Goal: Obtain resource: Download file/media

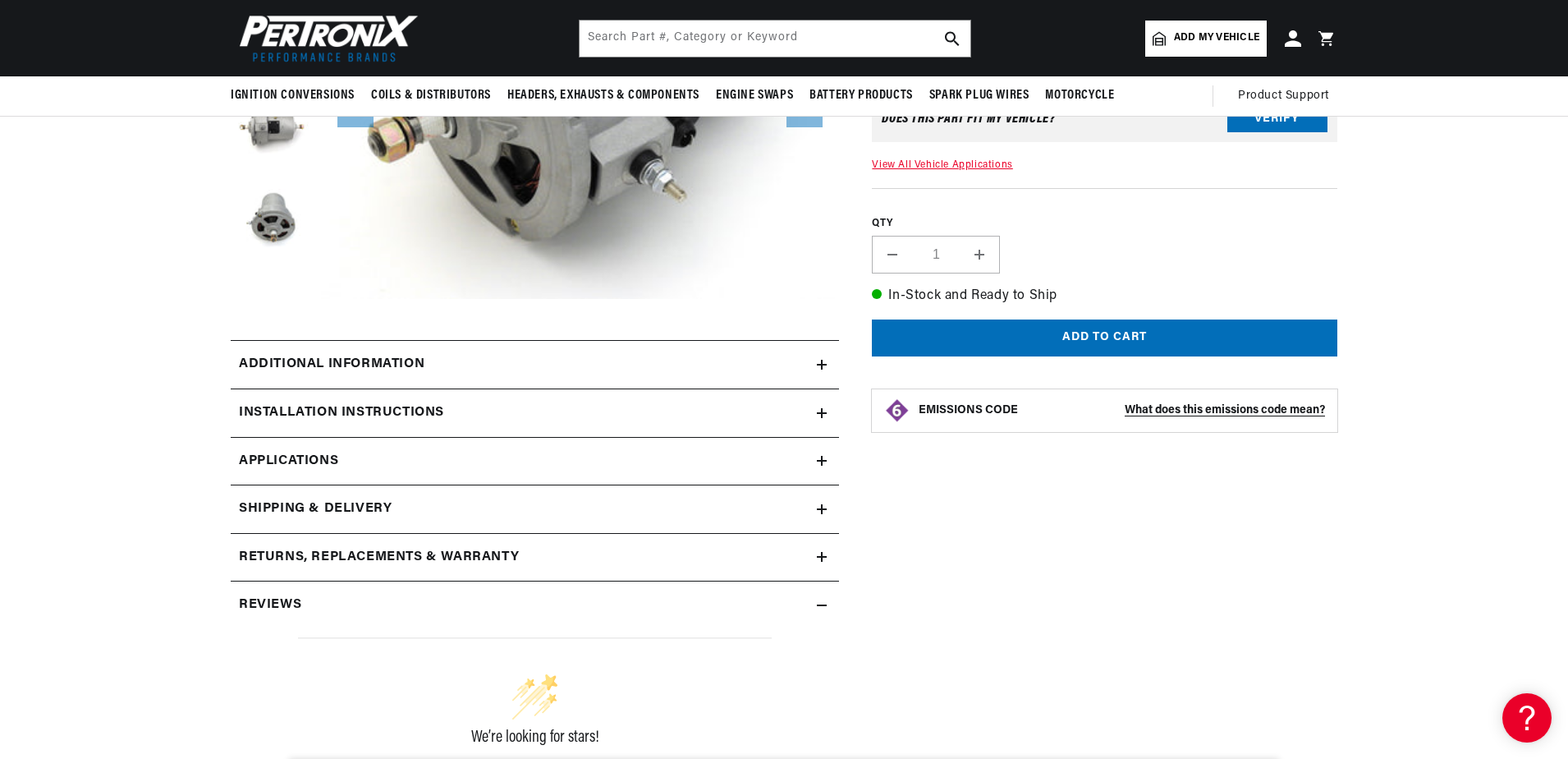
scroll to position [246, 0]
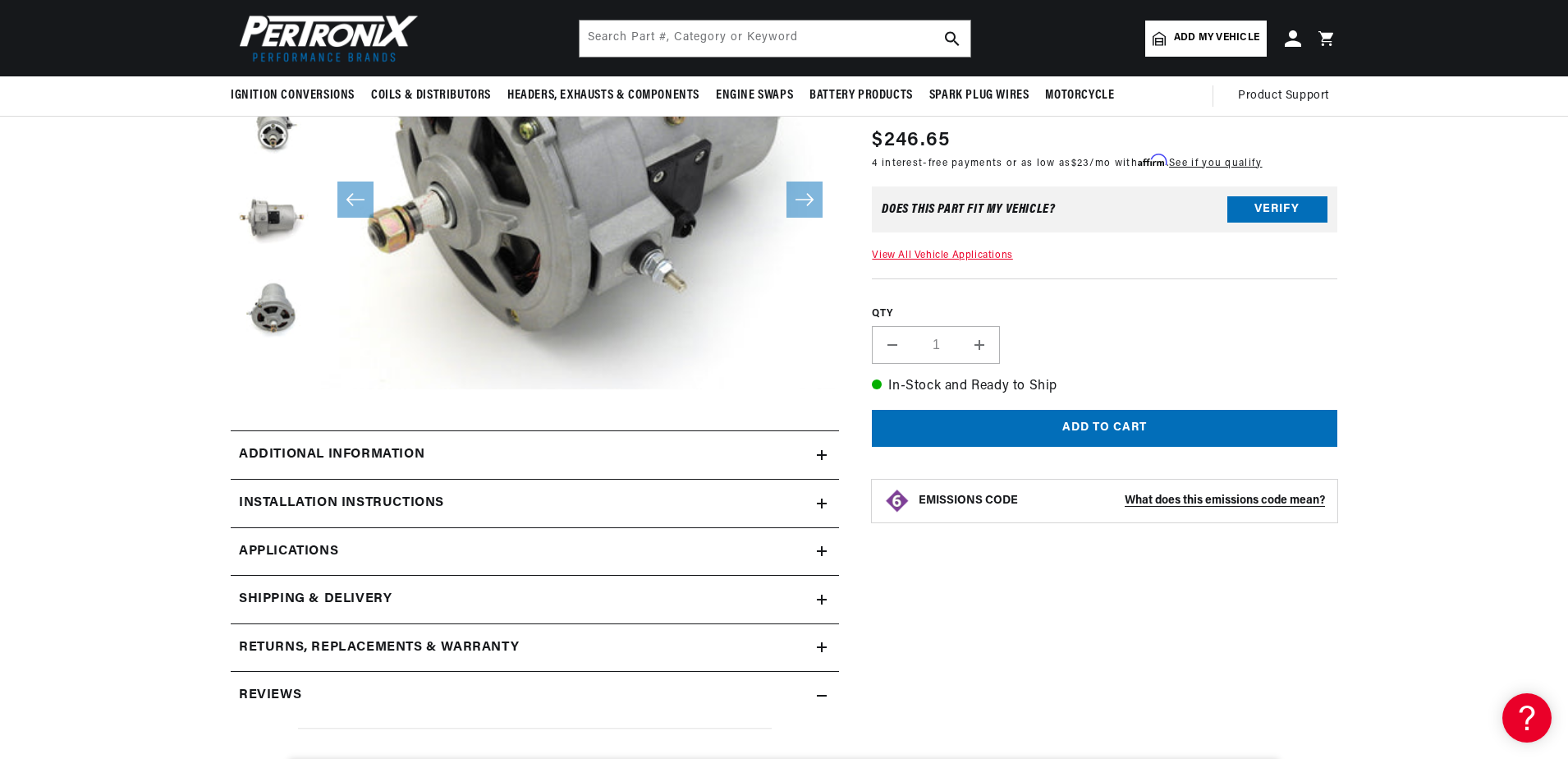
click at [822, 456] on icon at bounding box center [822, 455] width 0 height 10
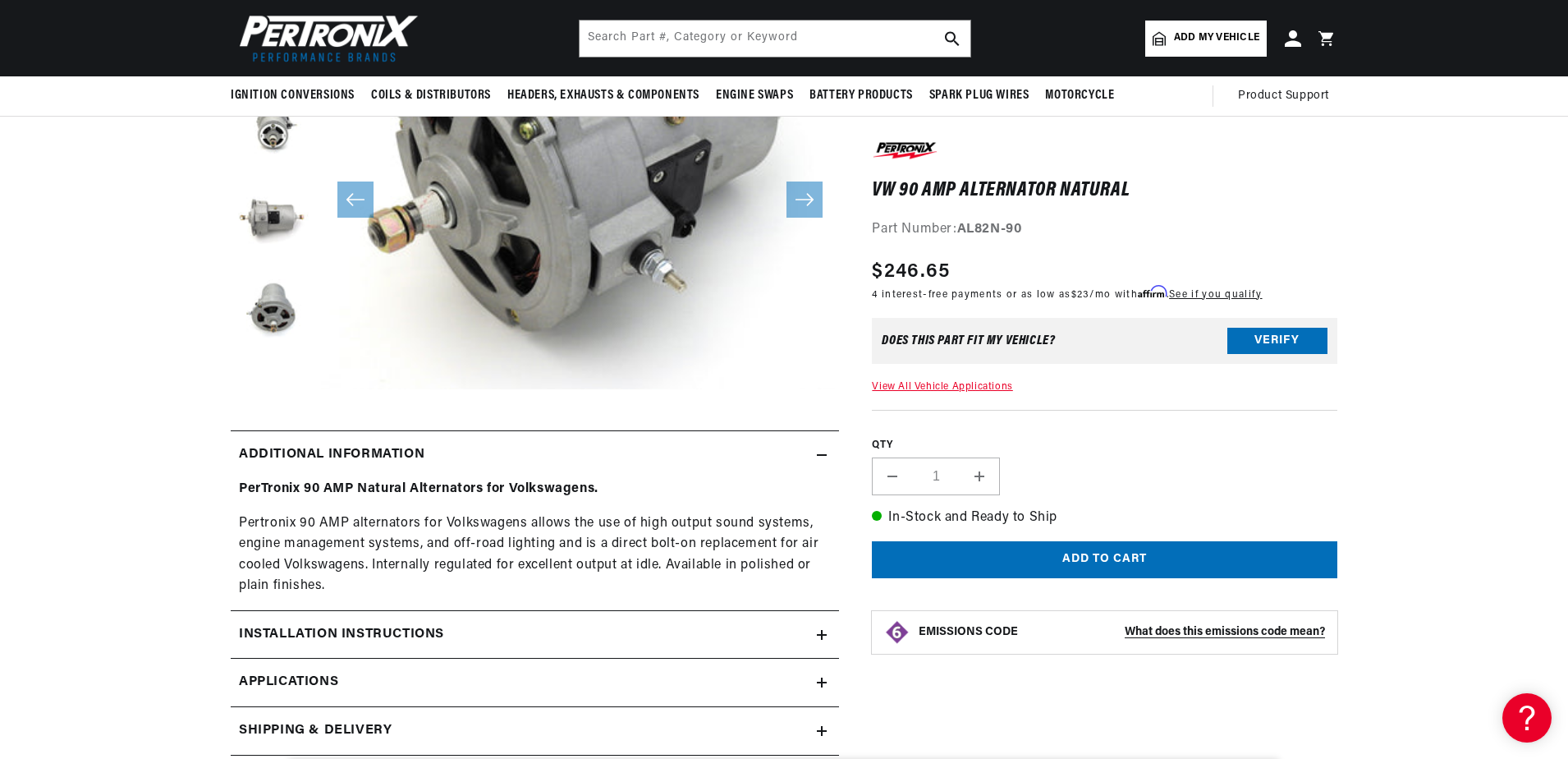
scroll to position [0, 497]
click at [821, 637] on icon at bounding box center [822, 634] width 10 height 10
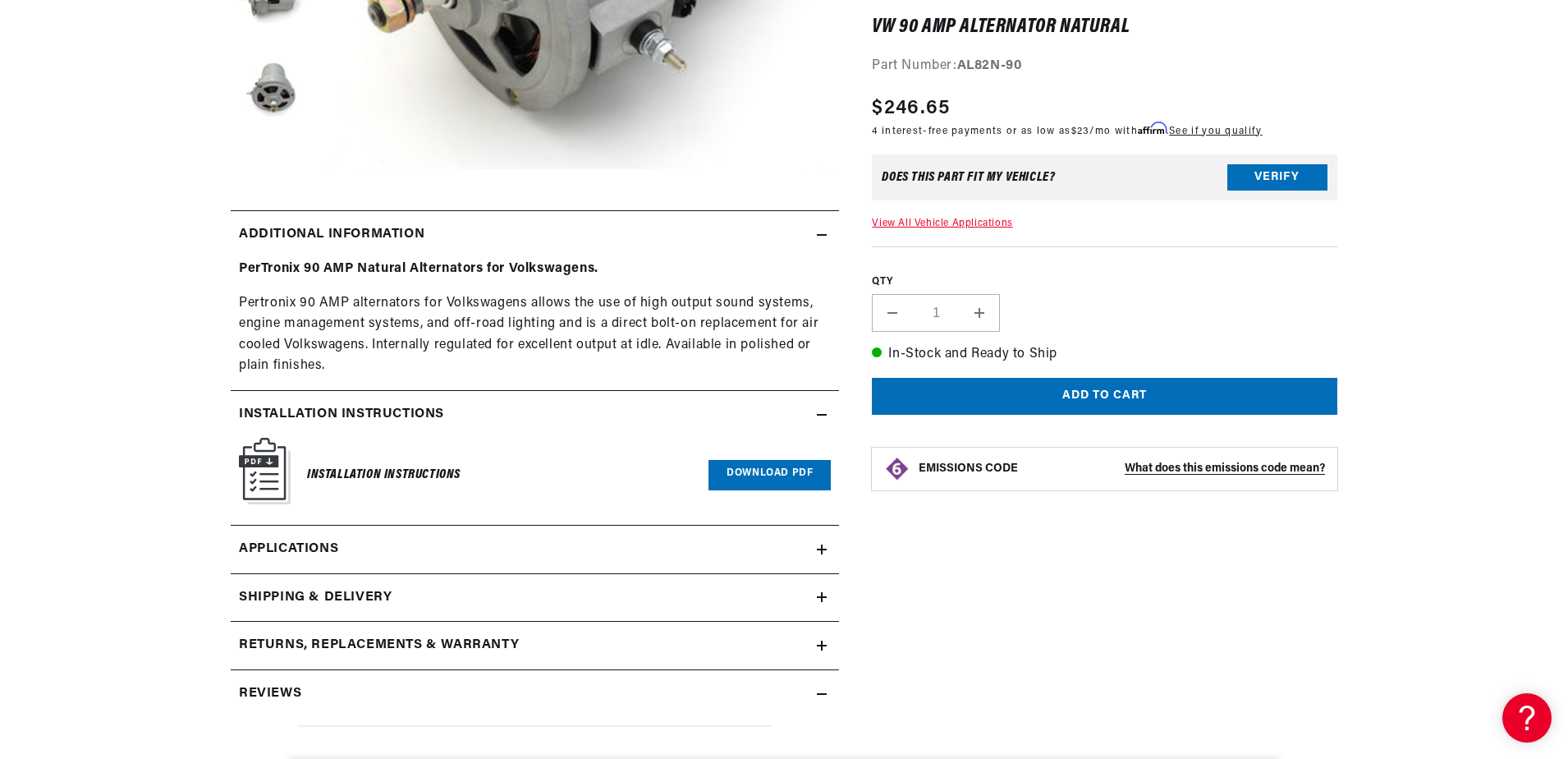
scroll to position [493, 0]
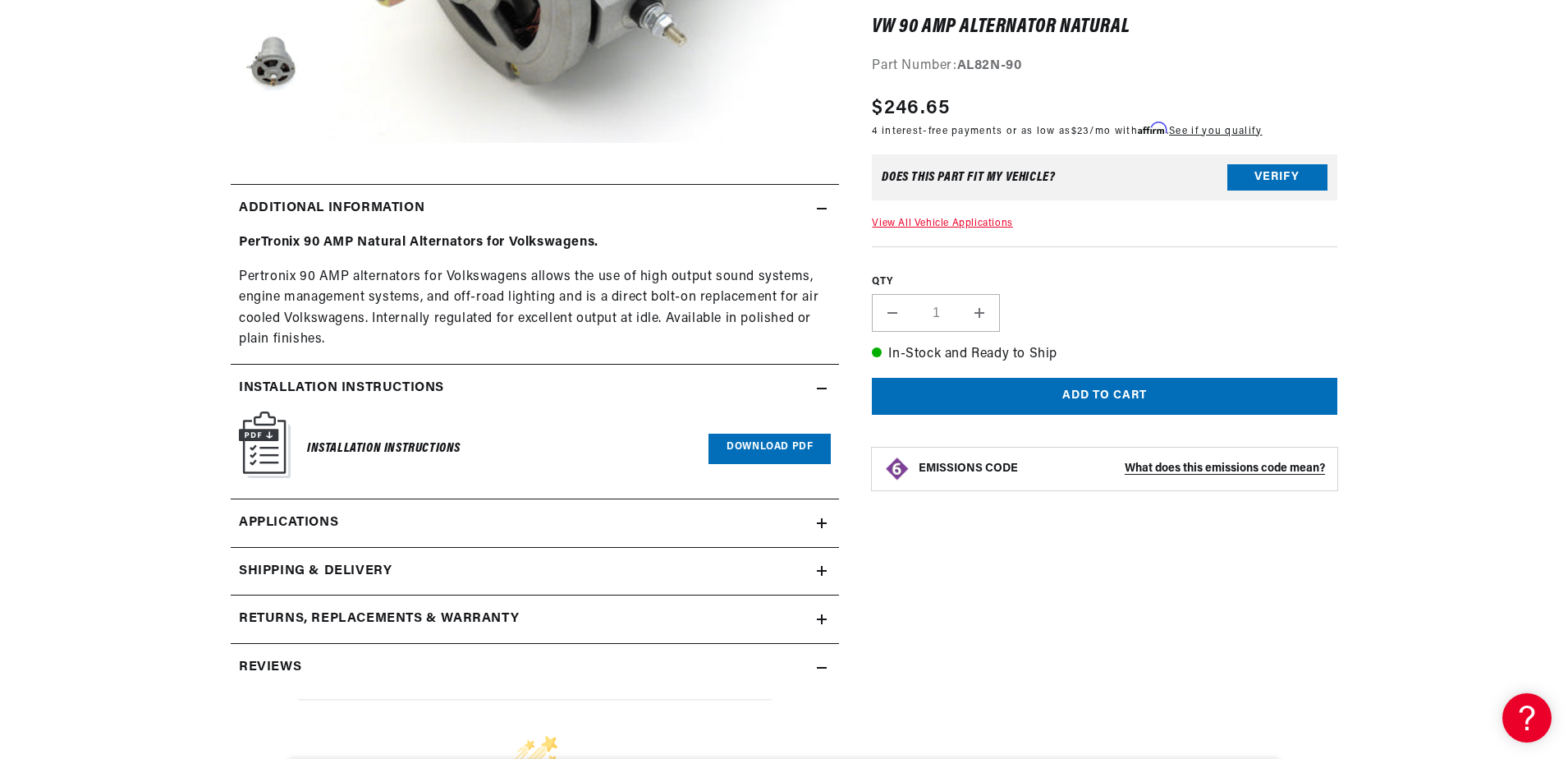
click at [250, 440] on img at bounding box center [264, 444] width 51 height 66
click at [749, 441] on link "Download PDF" at bounding box center [769, 448] width 122 height 30
click at [820, 524] on icon at bounding box center [822, 523] width 10 height 10
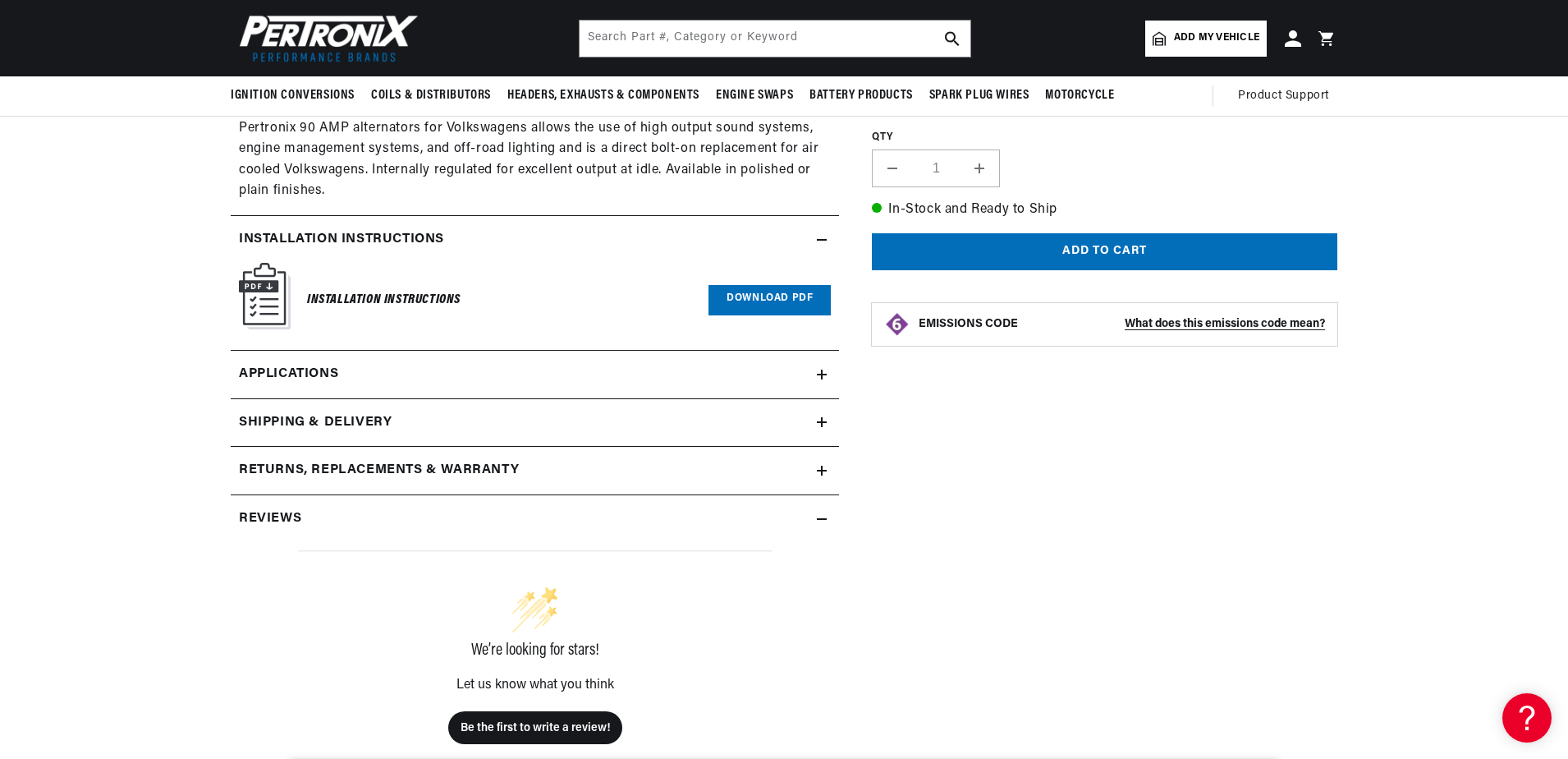
click at [822, 421] on icon at bounding box center [822, 422] width 0 height 10
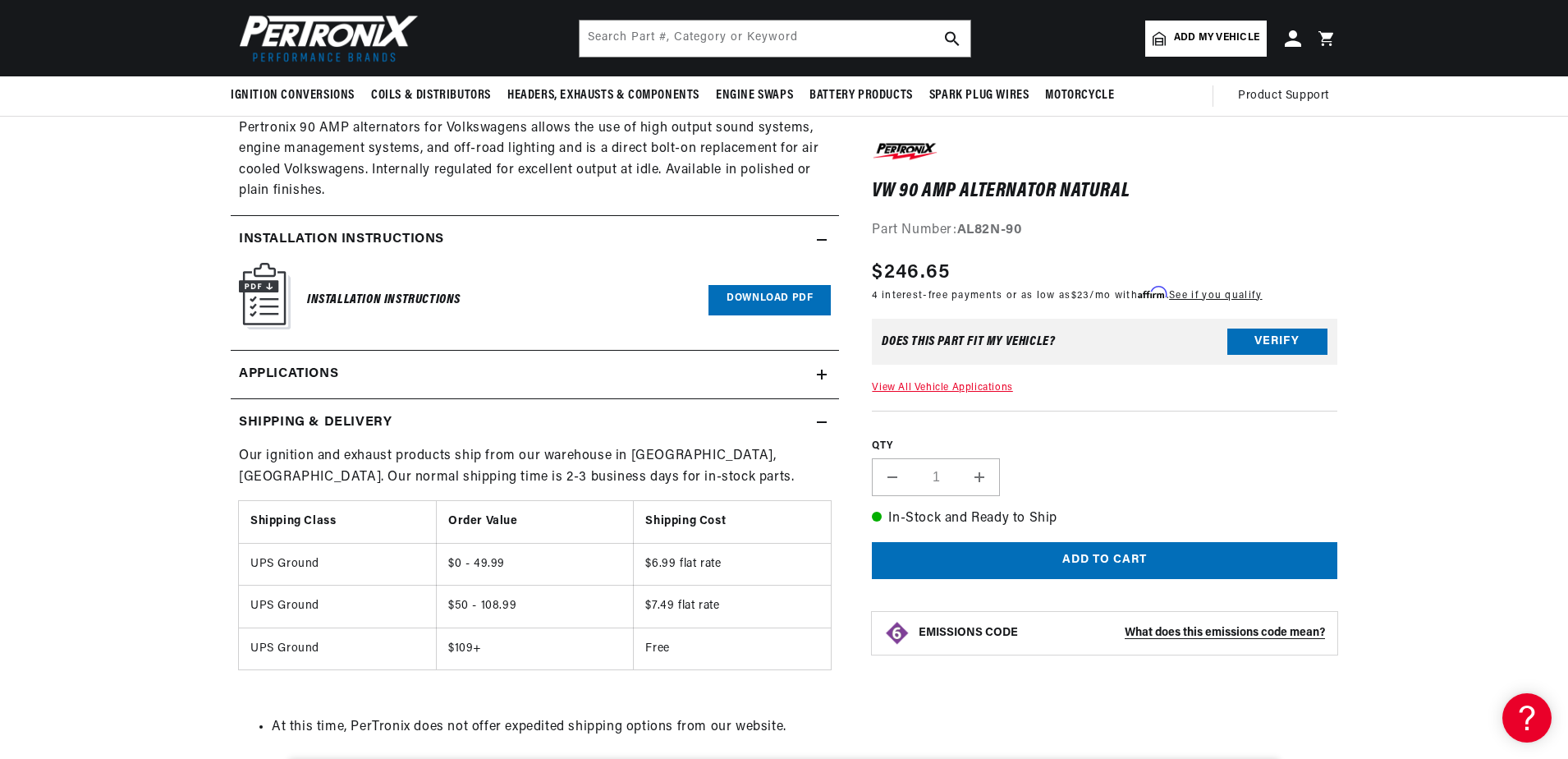
scroll to position [0, 497]
click at [822, 421] on icon at bounding box center [822, 422] width 10 height 10
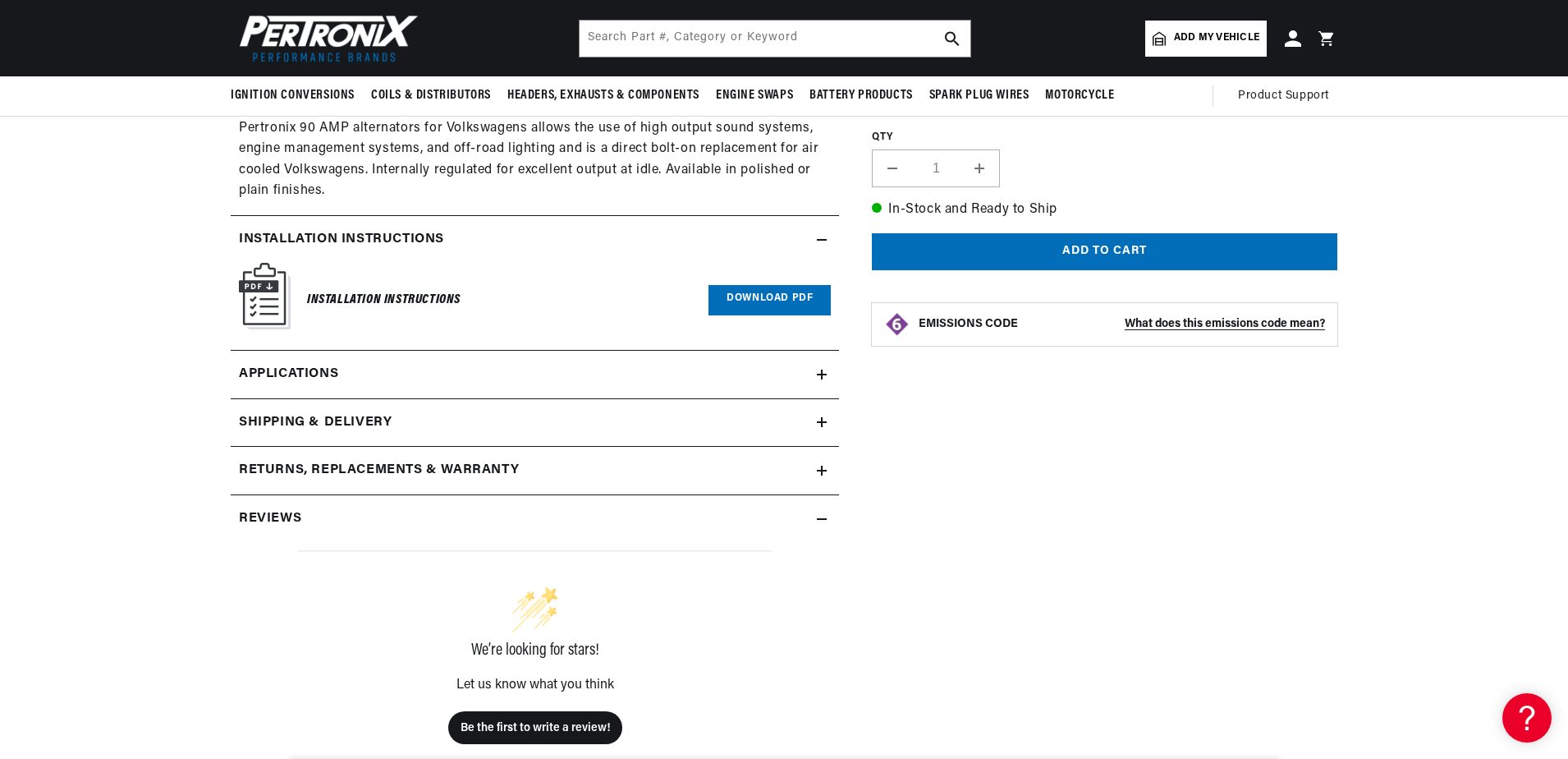
click at [818, 516] on icon at bounding box center [822, 518] width 10 height 10
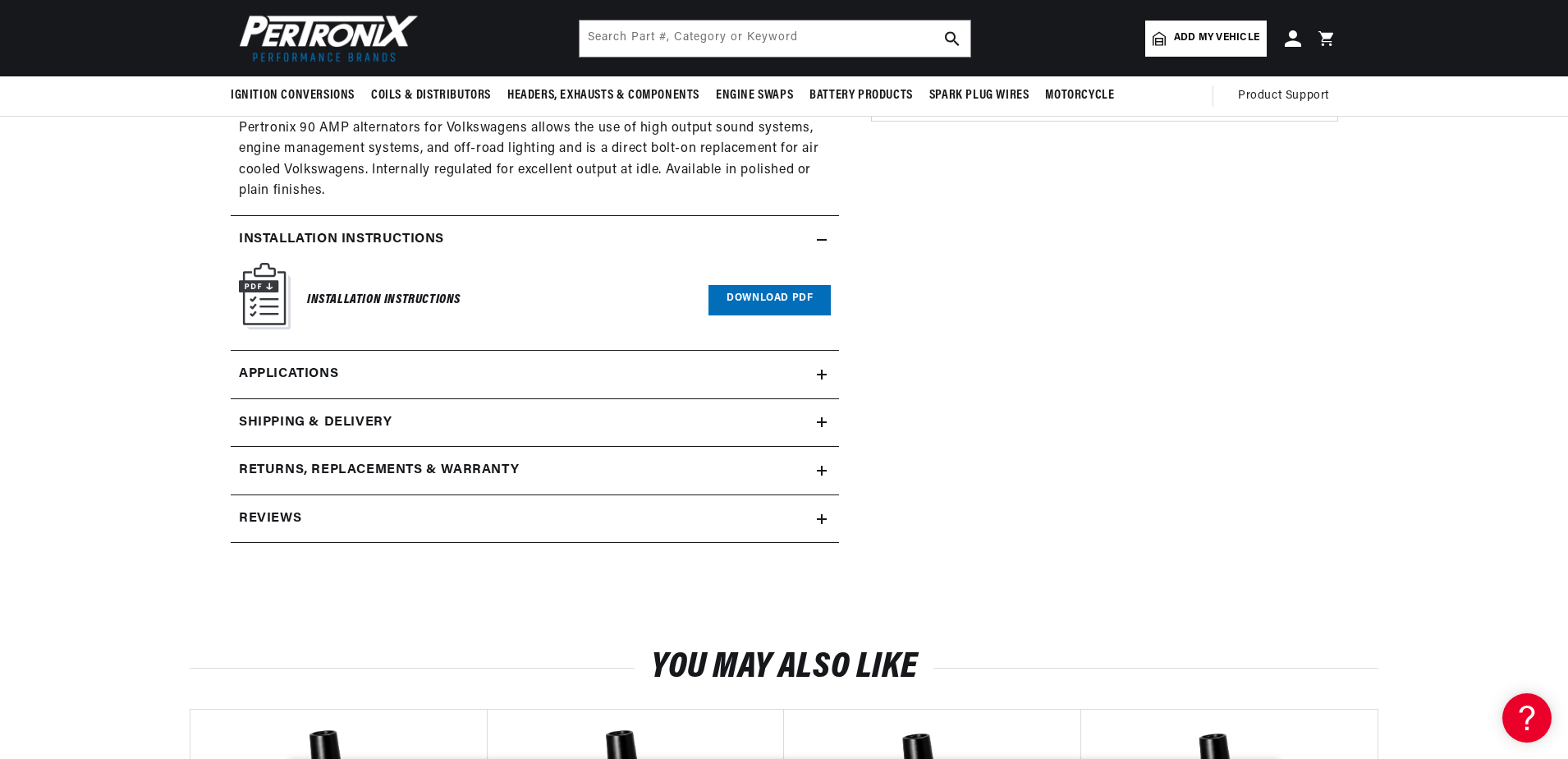
click at [818, 516] on icon at bounding box center [822, 518] width 10 height 10
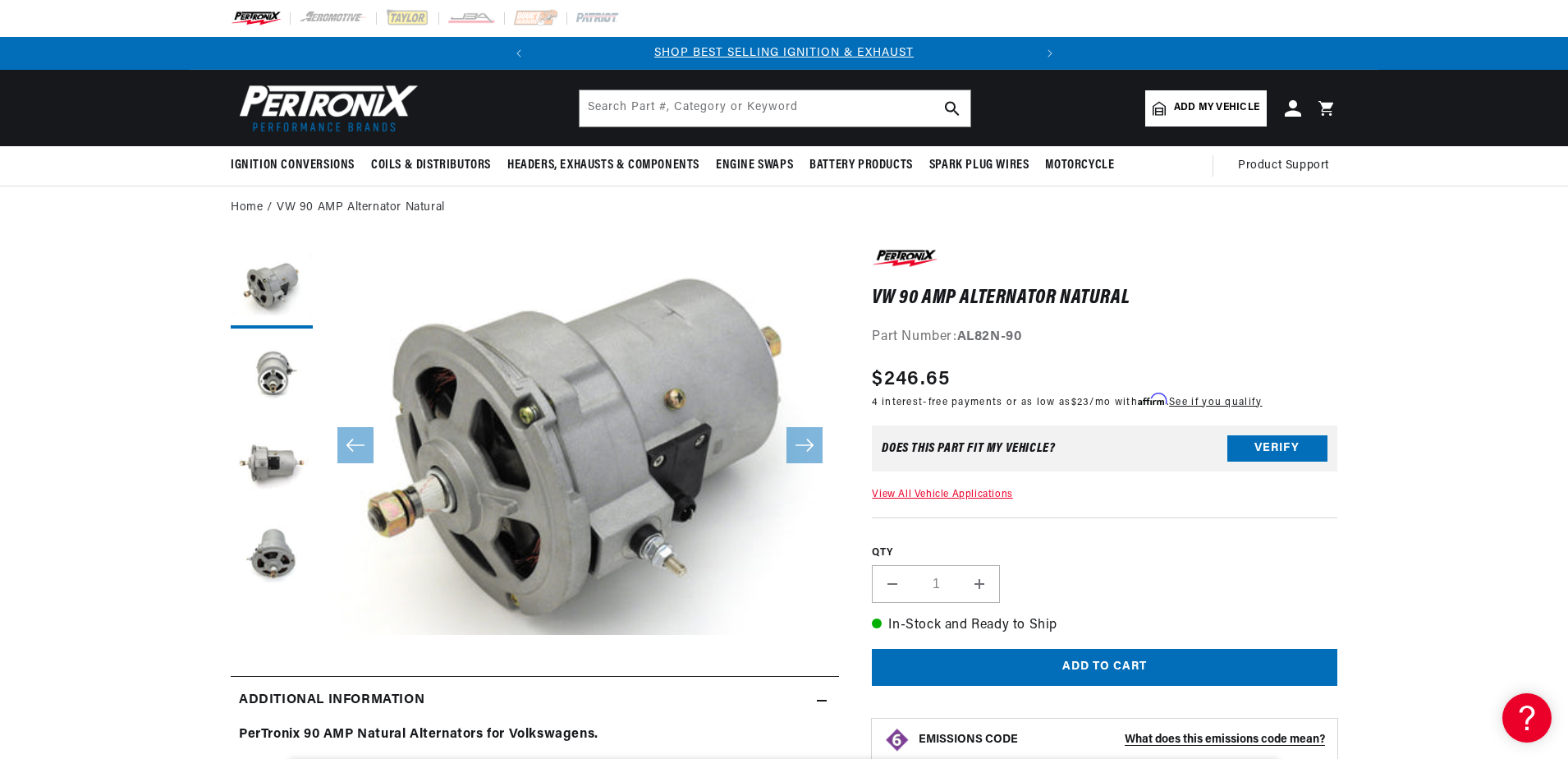
scroll to position [0, 0]
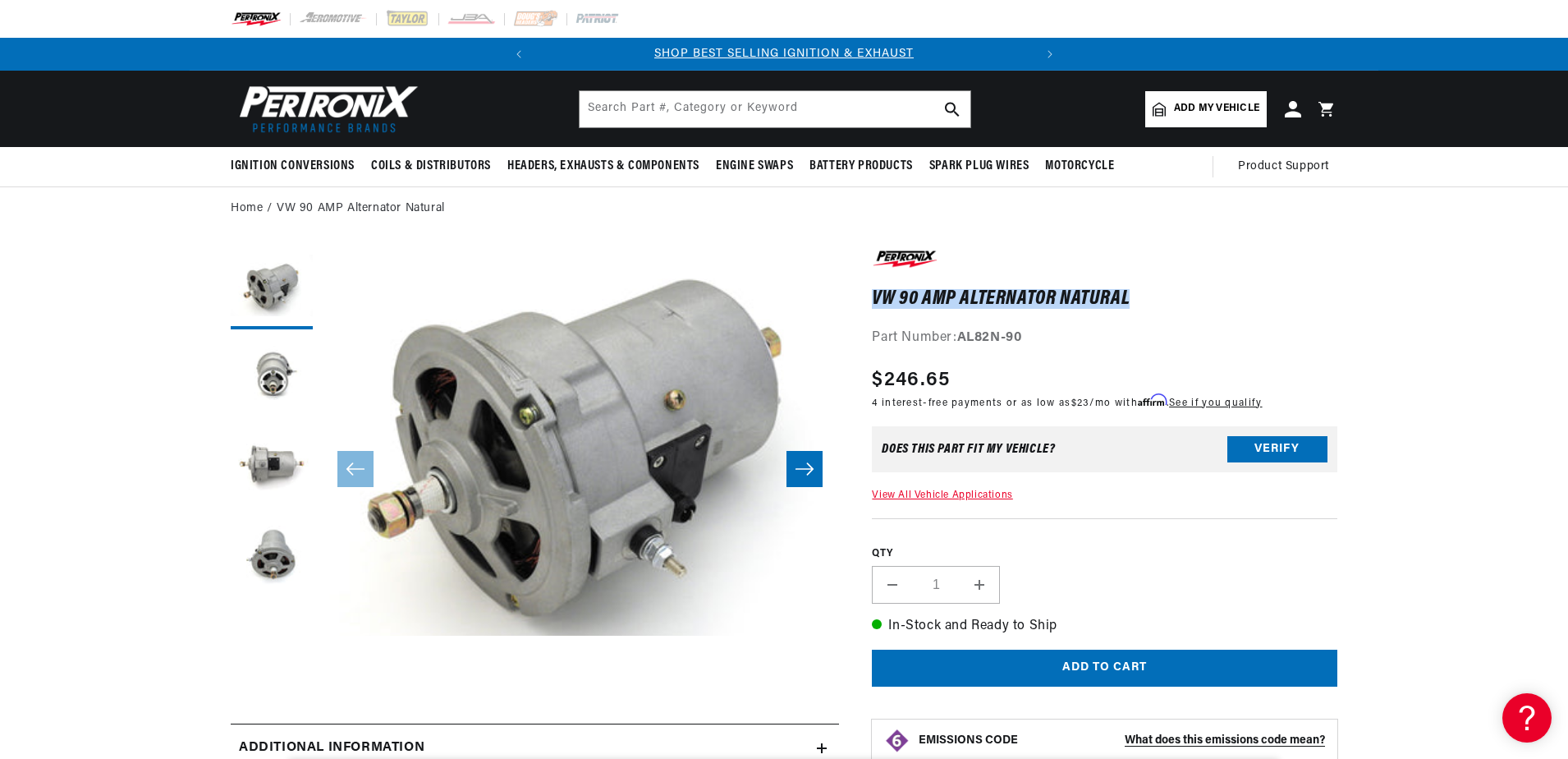
drag, startPoint x: 872, startPoint y: 301, endPoint x: 1128, endPoint y: 292, distance: 256.2
click at [1128, 292] on h1 "VW 90 AMP Alternator Natural" at bounding box center [1105, 299] width 465 height 17
drag, startPoint x: 1128, startPoint y: 292, endPoint x: 1067, endPoint y: 295, distance: 61.1
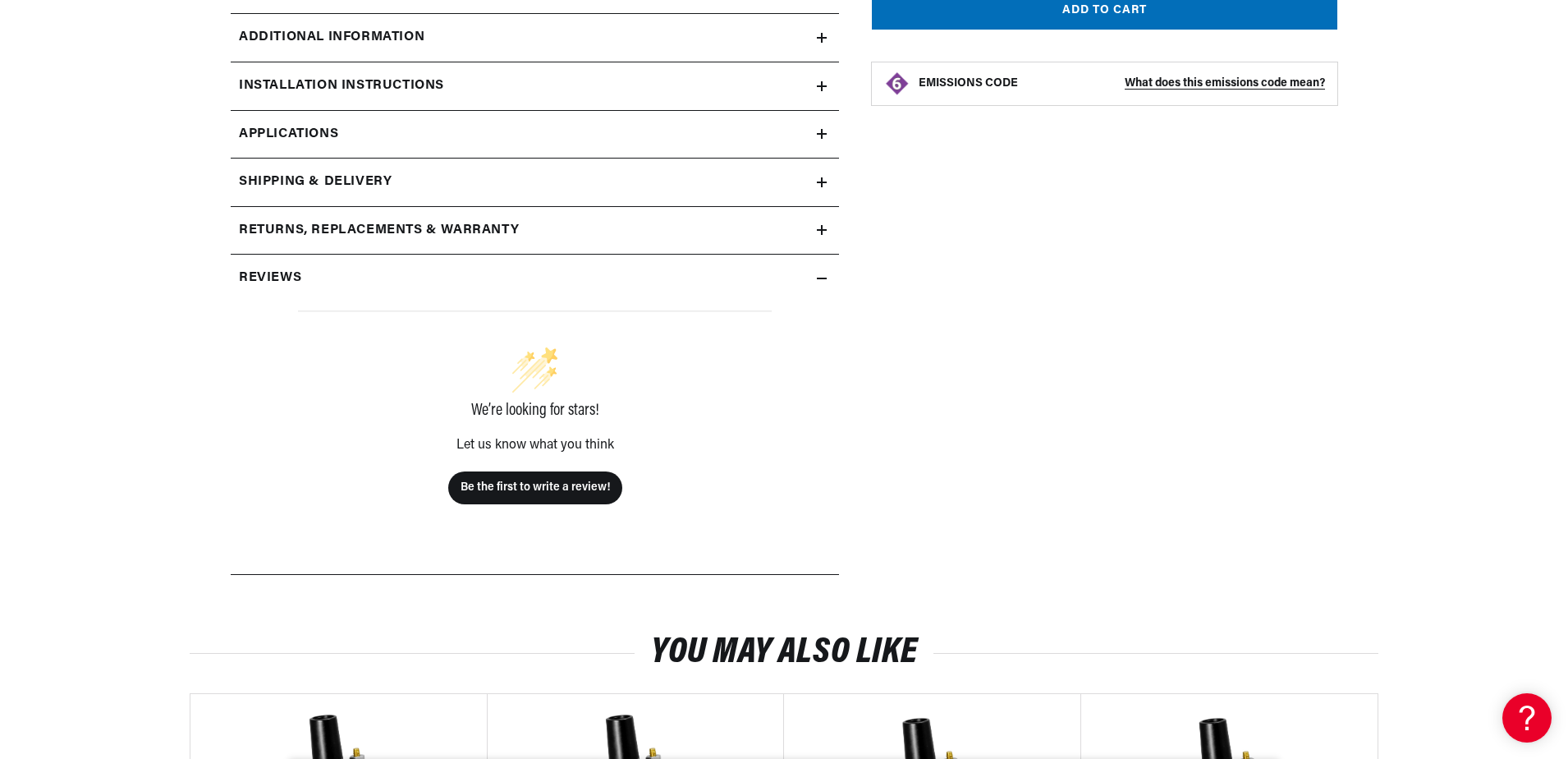
scroll to position [0, 497]
